Goal: Task Accomplishment & Management: Use online tool/utility

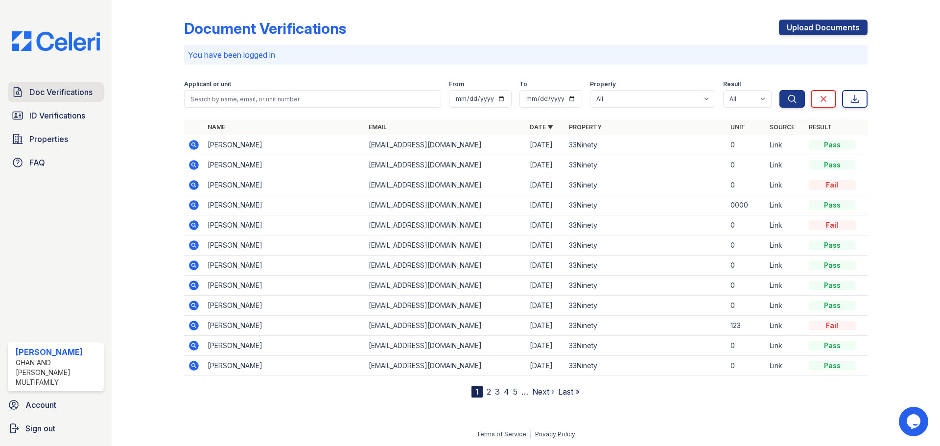
click at [80, 94] on span "Doc Verifications" at bounding box center [60, 92] width 63 height 12
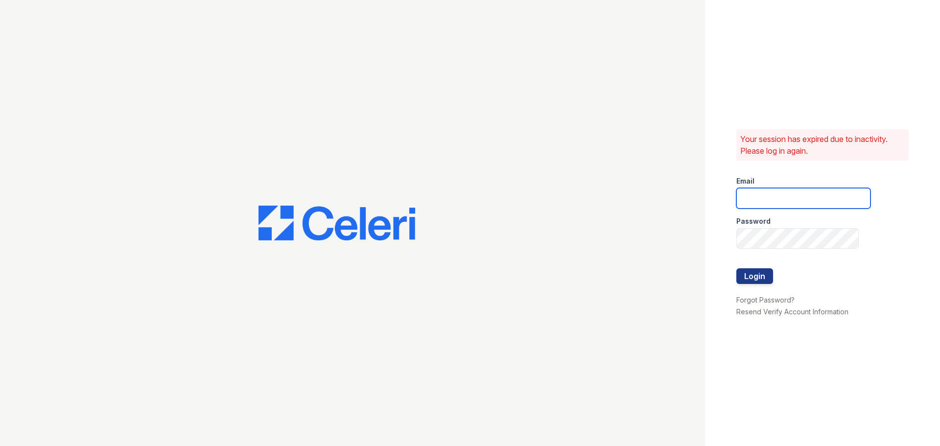
type input "33ninety.leasing2@ghancooper.com"
click at [764, 274] on button "Login" at bounding box center [754, 276] width 37 height 16
